Goal: Find contact information: Find contact information

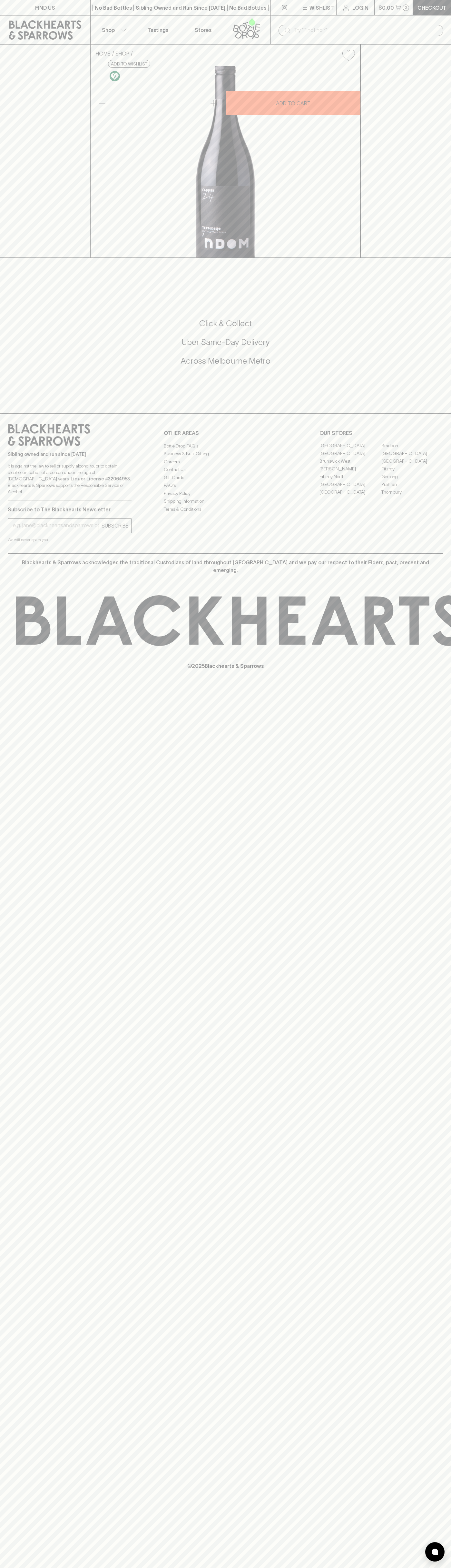
click at [31, 5] on link "FIND US" at bounding box center [45, 7] width 91 height 15
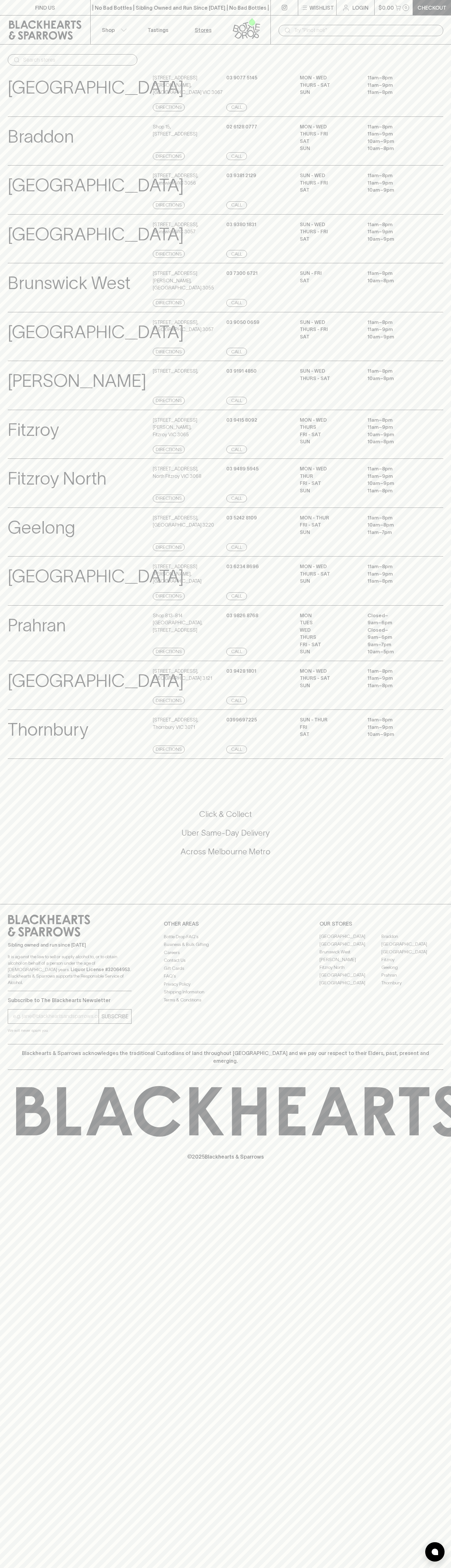
click at [438, 1568] on html "FIND US | No Bad Bottles | Sibling Owned and Run Since [DATE] | No Bad Bottles …" at bounding box center [226, 784] width 451 height 1568
click at [19, 705] on div "Richmond View Store Details" at bounding box center [80, 686] width 144 height 37
